Goal: Find specific page/section: Find specific page/section

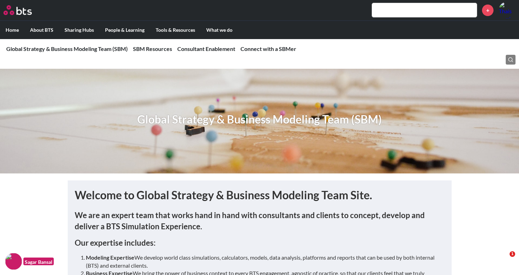
click at [404, 9] on input "text" at bounding box center [424, 10] width 105 height 14
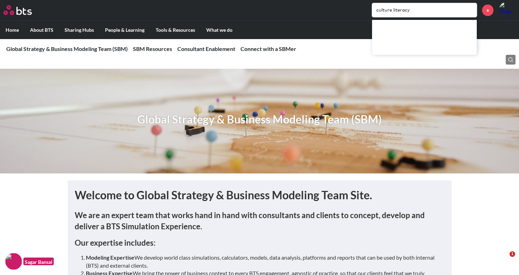
type input "culture literacy"
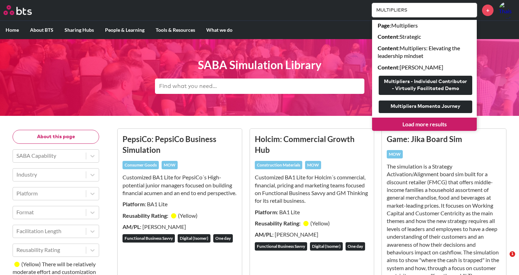
click at [148, 142] on h3 "PepsiCo: PepsiCo Business Simulation" at bounding box center [179, 145] width 114 height 22
click at [427, 7] on input "MULTIPLIERS" at bounding box center [424, 10] width 105 height 14
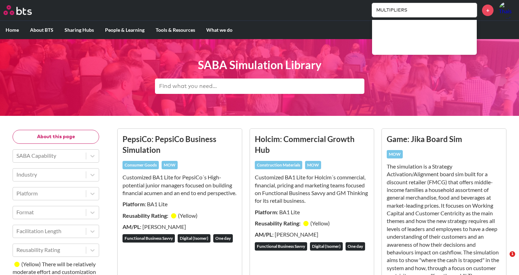
click at [427, 7] on input "MULTIPLIERS" at bounding box center [424, 10] width 105 height 14
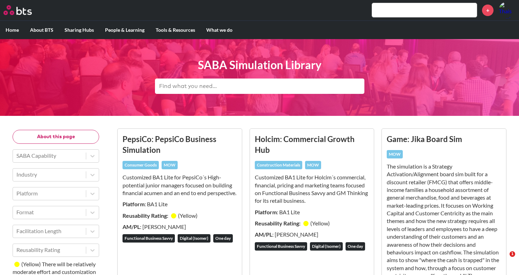
click at [177, 10] on div "+" at bounding box center [280, 10] width 471 height 17
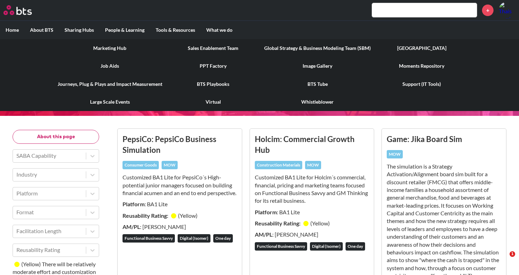
click at [104, 83] on link "Journeys, Plug & Plays and Impact Measurement" at bounding box center [110, 84] width 116 height 18
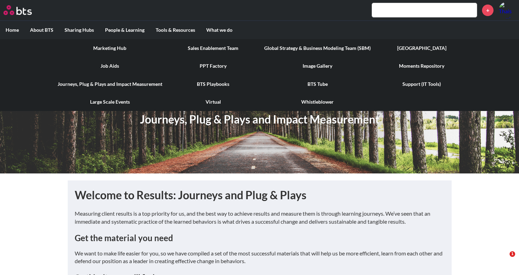
click at [206, 67] on link "PPT Factory" at bounding box center [213, 66] width 91 height 18
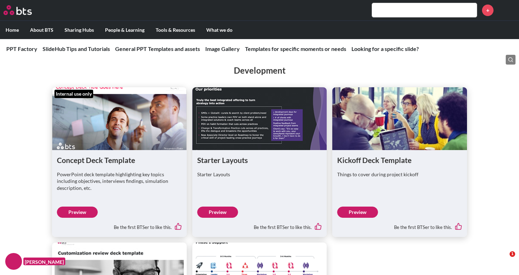
scroll to position [1437, 0]
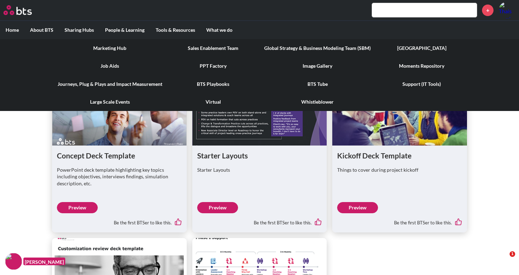
click at [204, 83] on link "BTS Playbooks" at bounding box center [213, 84] width 91 height 18
